Goal: Information Seeking & Learning: Learn about a topic

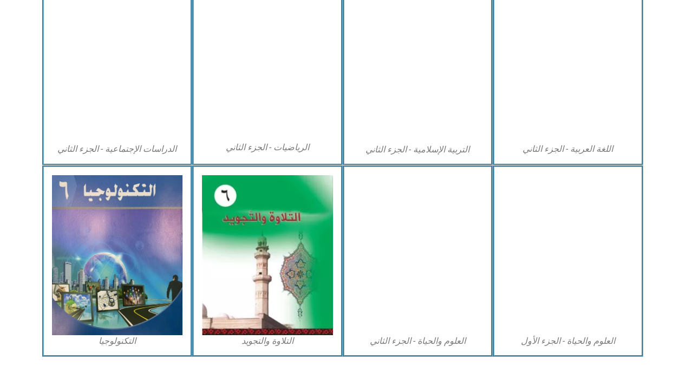
scroll to position [596, 0]
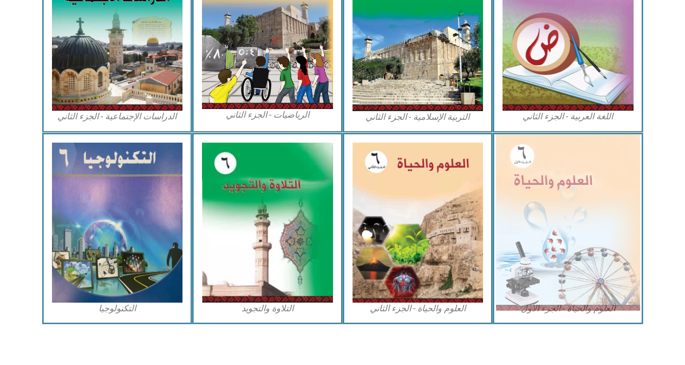
click at [555, 233] on img at bounding box center [568, 222] width 144 height 176
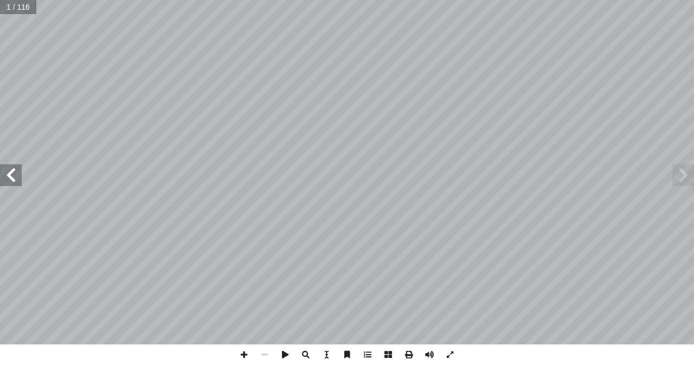
click at [13, 171] on span at bounding box center [11, 175] width 22 height 22
click at [12, 171] on span at bounding box center [11, 175] width 22 height 22
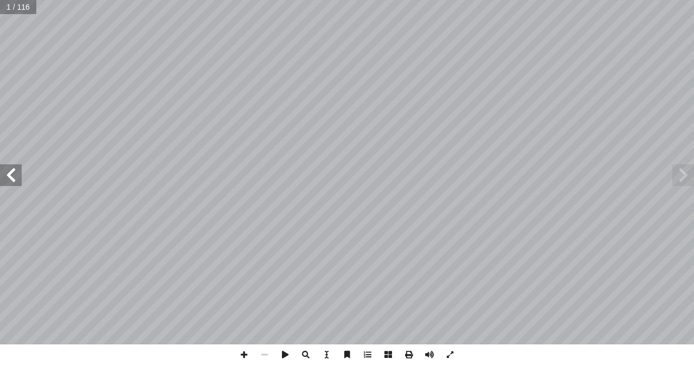
click at [12, 171] on span at bounding box center [11, 175] width 22 height 22
click at [684, 173] on span at bounding box center [683, 175] width 22 height 22
click at [12, 173] on span at bounding box center [11, 175] width 22 height 22
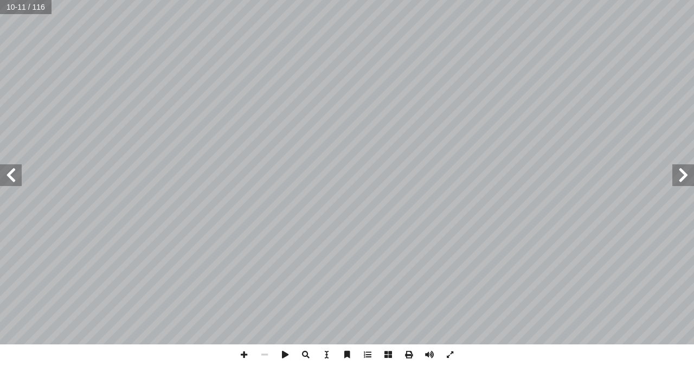
click at [12, 173] on span at bounding box center [11, 175] width 22 height 22
click at [4, 177] on span at bounding box center [11, 175] width 22 height 22
click at [10, 172] on span at bounding box center [11, 175] width 22 height 22
